Goal: Use online tool/utility: Utilize a website feature to perform a specific function

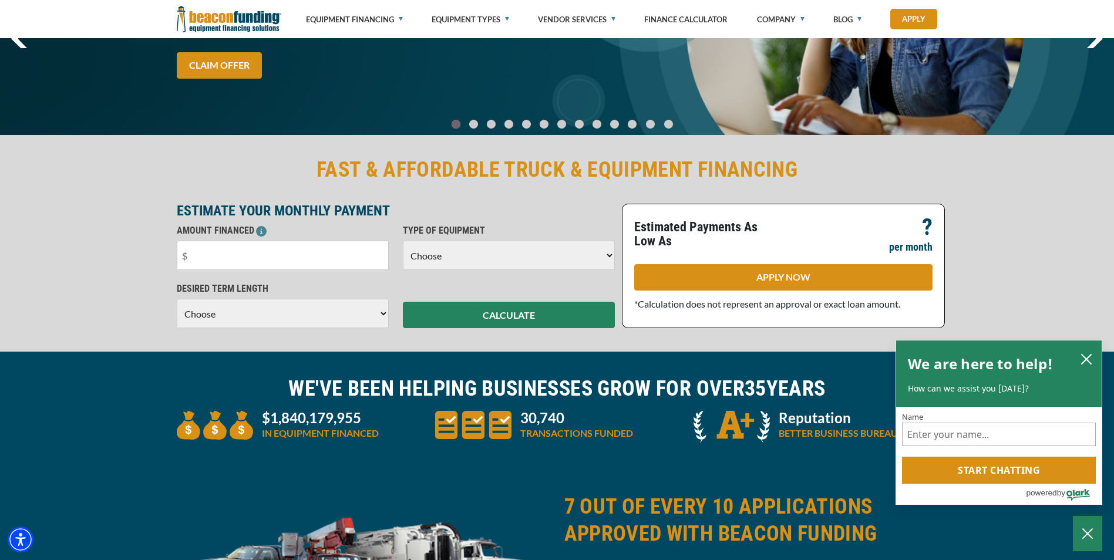
scroll to position [176, 0]
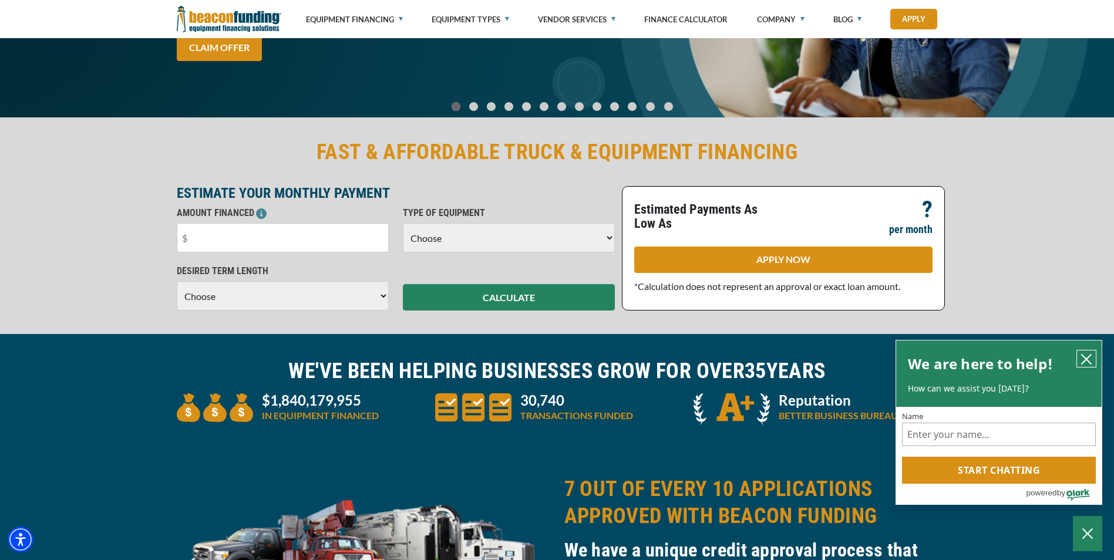
click at [1084, 364] on icon "close chatbox" at bounding box center [1087, 360] width 12 height 12
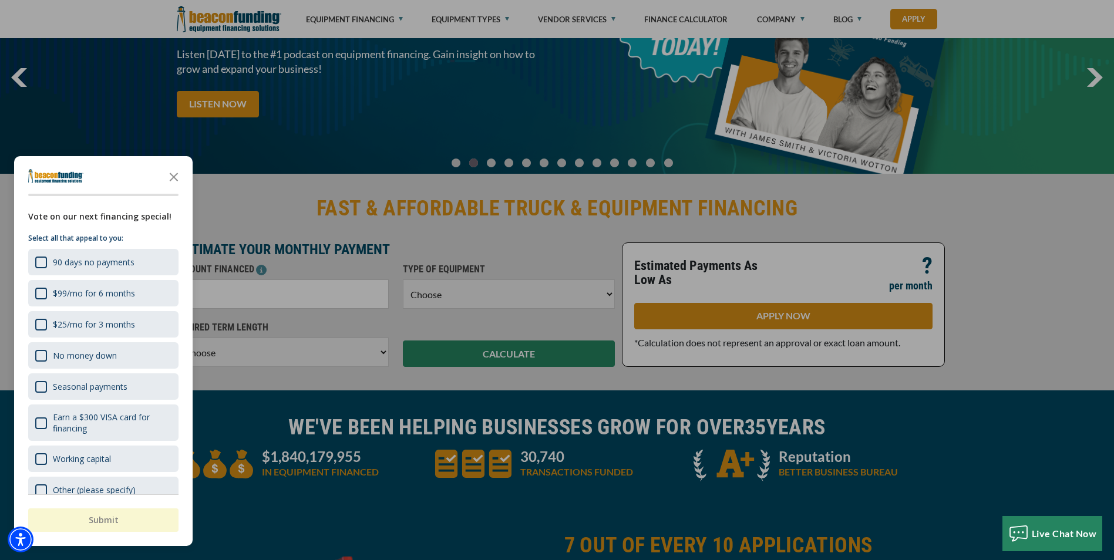
scroll to position [117, 0]
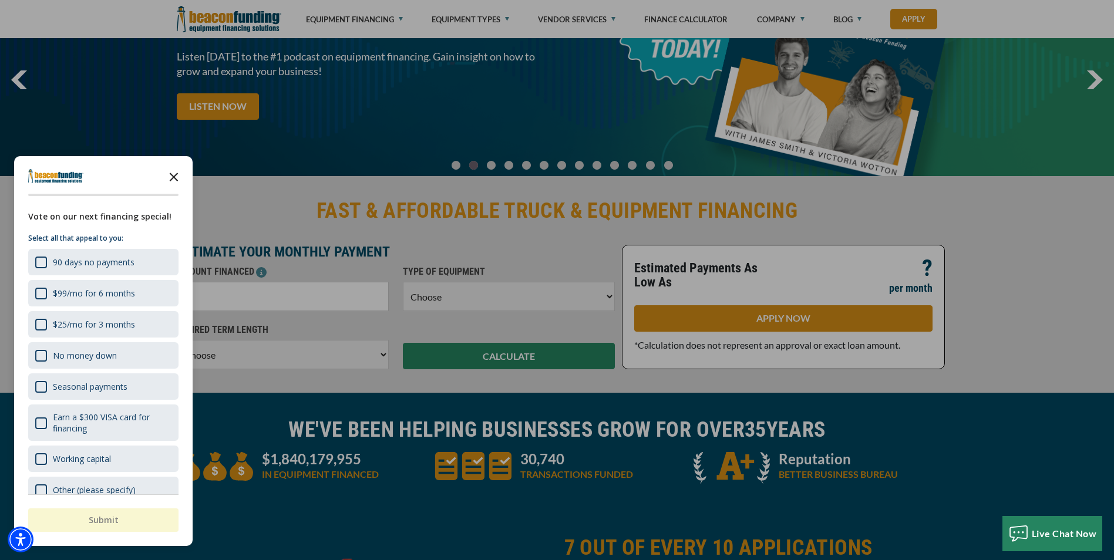
click at [176, 177] on icon "Close the survey" at bounding box center [173, 175] width 23 height 23
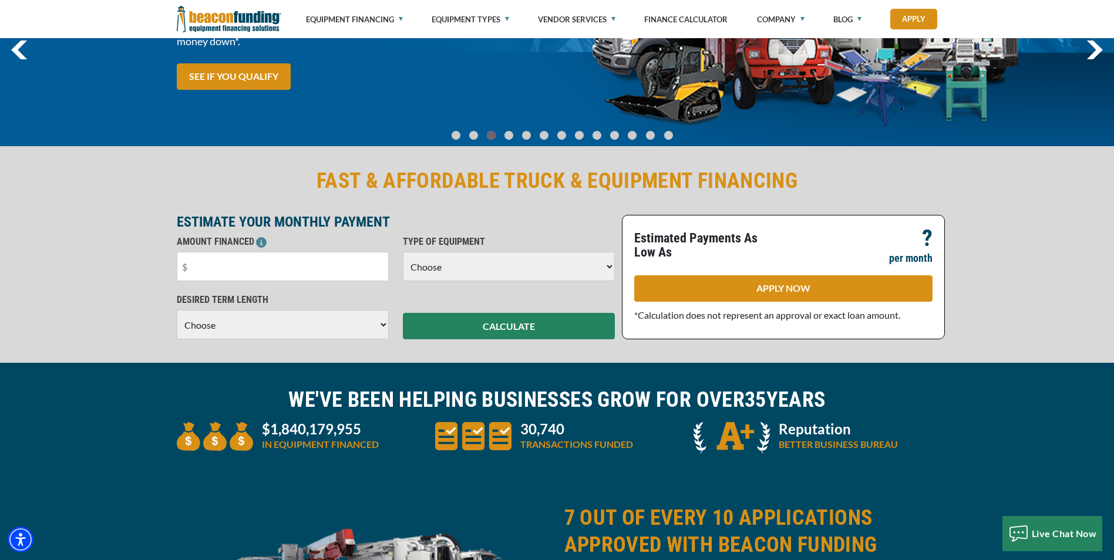
scroll to position [176, 0]
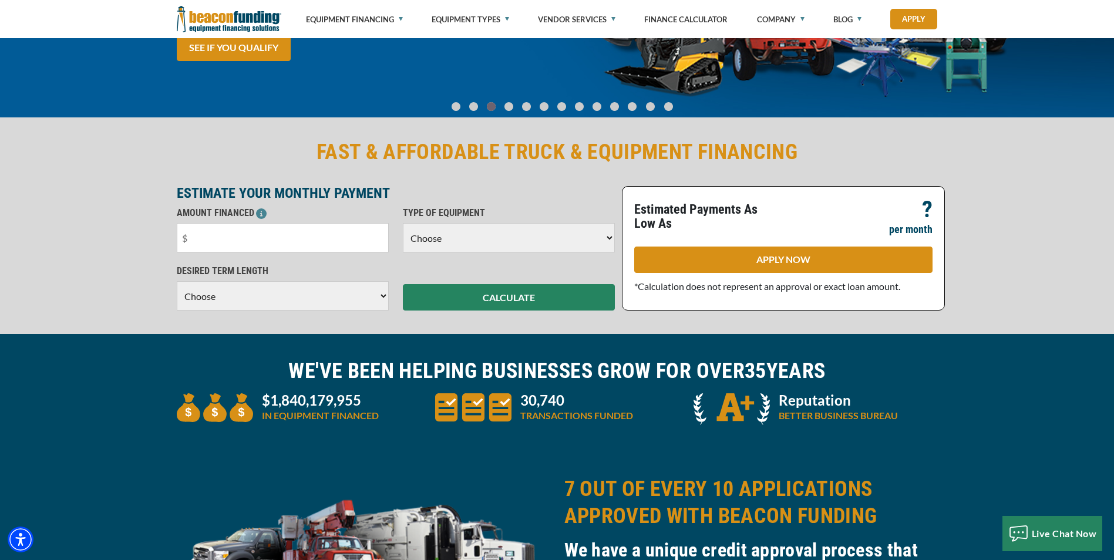
click at [510, 243] on select "Choose Backhoe Boom/Bucket Truck Chipper Commercial Mower Crane DTG/DTF Printin…" at bounding box center [509, 237] width 212 height 29
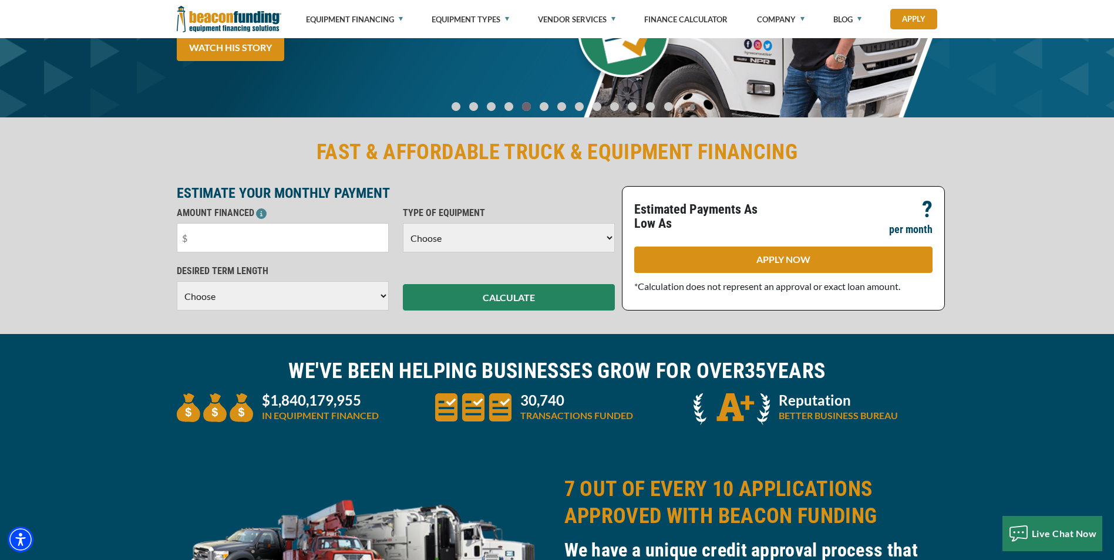
select select "27"
click at [403, 223] on select "Choose Backhoe Boom/Bucket Truck Chipper Commercial Mower Crane DTG/DTF Printin…" at bounding box center [509, 237] width 212 height 29
click at [241, 234] on input "text" at bounding box center [283, 237] width 212 height 29
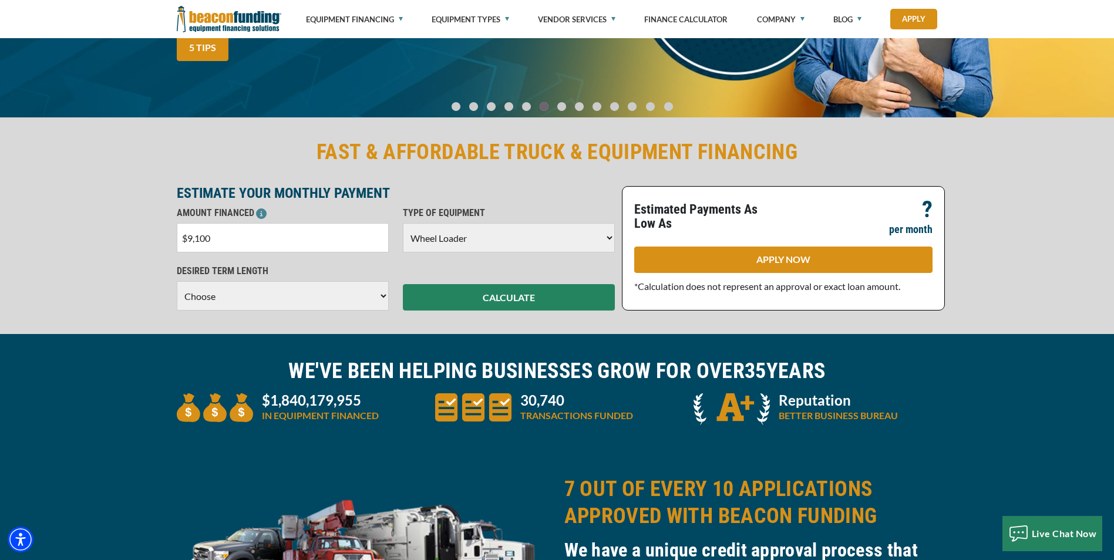
type input "$91,000"
click at [247, 300] on select "Choose 36 Months 48 Months 60 Months" at bounding box center [283, 295] width 212 height 29
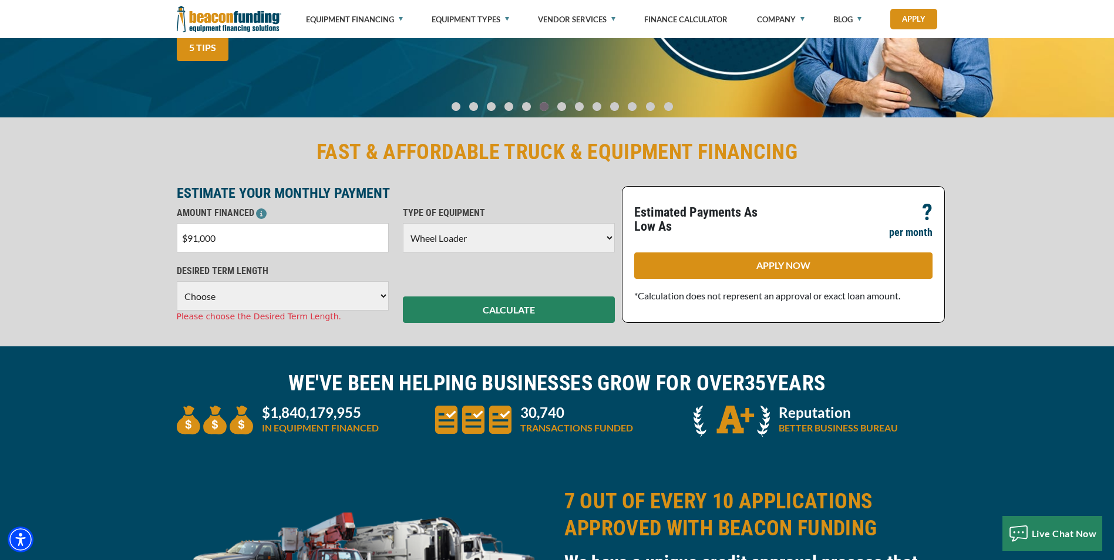
select select "60"
click at [177, 281] on select "Choose 36 Months 48 Months 60 Months" at bounding box center [283, 295] width 212 height 29
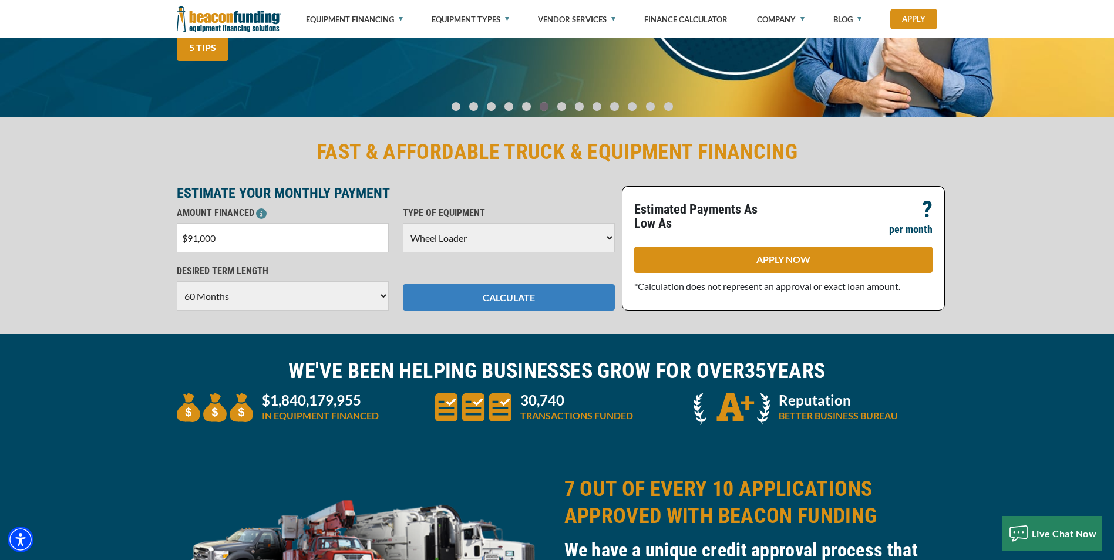
click at [481, 294] on button "CALCULATE" at bounding box center [509, 297] width 212 height 26
